Goal: Book appointment/travel/reservation

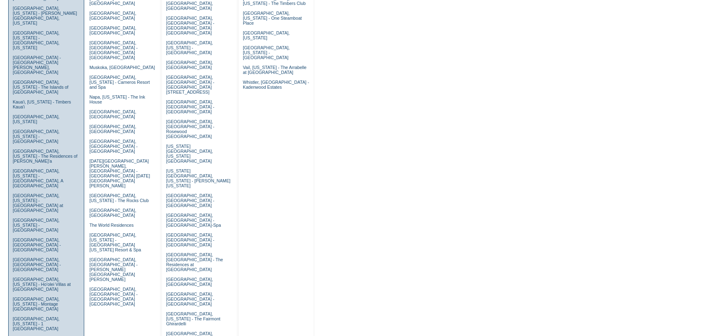
scroll to position [246, 0]
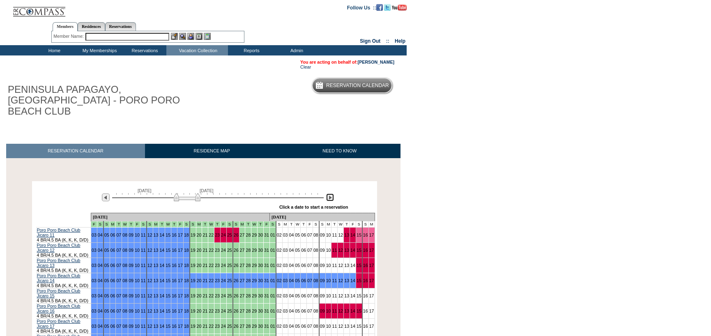
click at [328, 193] on img at bounding box center [330, 197] width 8 height 8
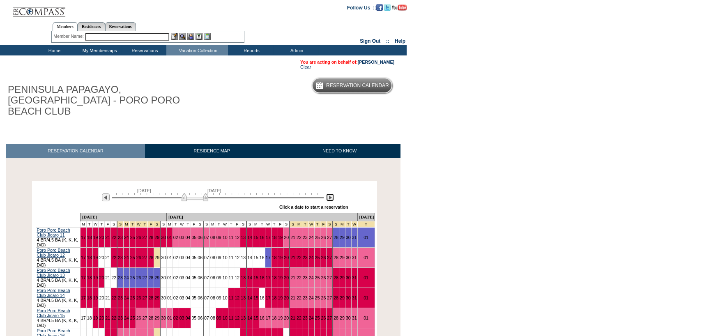
click at [328, 193] on img at bounding box center [330, 197] width 8 height 8
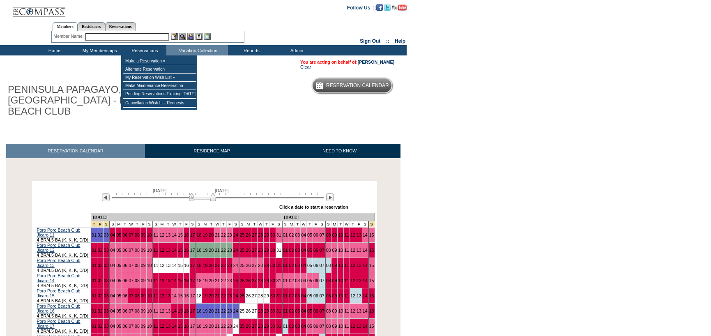
click at [142, 37] on input "text" at bounding box center [127, 37] width 84 height 8
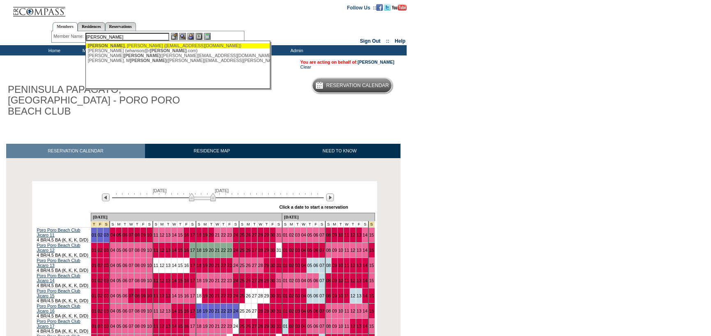
click at [113, 43] on div "[PERSON_NAME] ([EMAIL_ADDRESS][DOMAIN_NAME])" at bounding box center [178, 45] width 181 height 5
type input "[PERSON_NAME] ([EMAIL_ADDRESS][DOMAIN_NAME])"
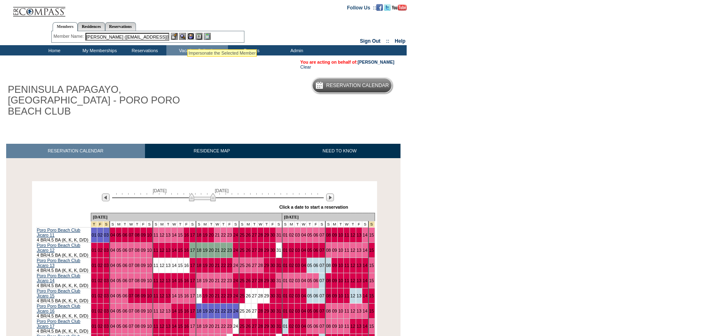
click at [191, 35] on img at bounding box center [190, 36] width 7 height 7
click at [180, 34] on img at bounding box center [182, 36] width 7 height 7
